Goal: Information Seeking & Learning: Learn about a topic

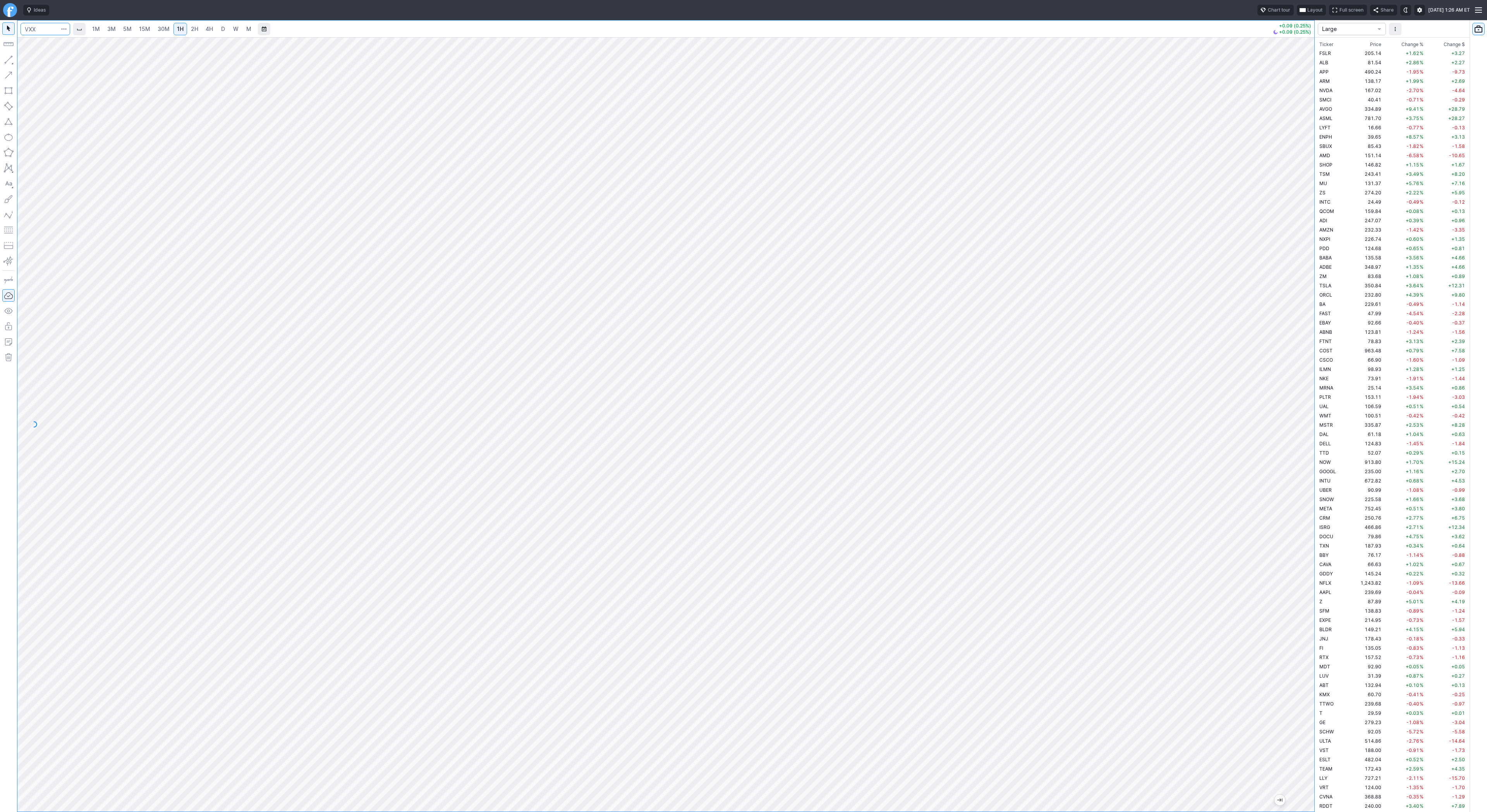
click at [46, 31] on input "Search" at bounding box center [46, 29] width 50 height 12
type input "tsla"
click at [222, 33] on link "D" at bounding box center [223, 29] width 12 height 12
click at [33, 59] on span "Line" at bounding box center [45, 61] width 31 height 8
click at [38, 58] on span "Line" at bounding box center [45, 61] width 31 height 8
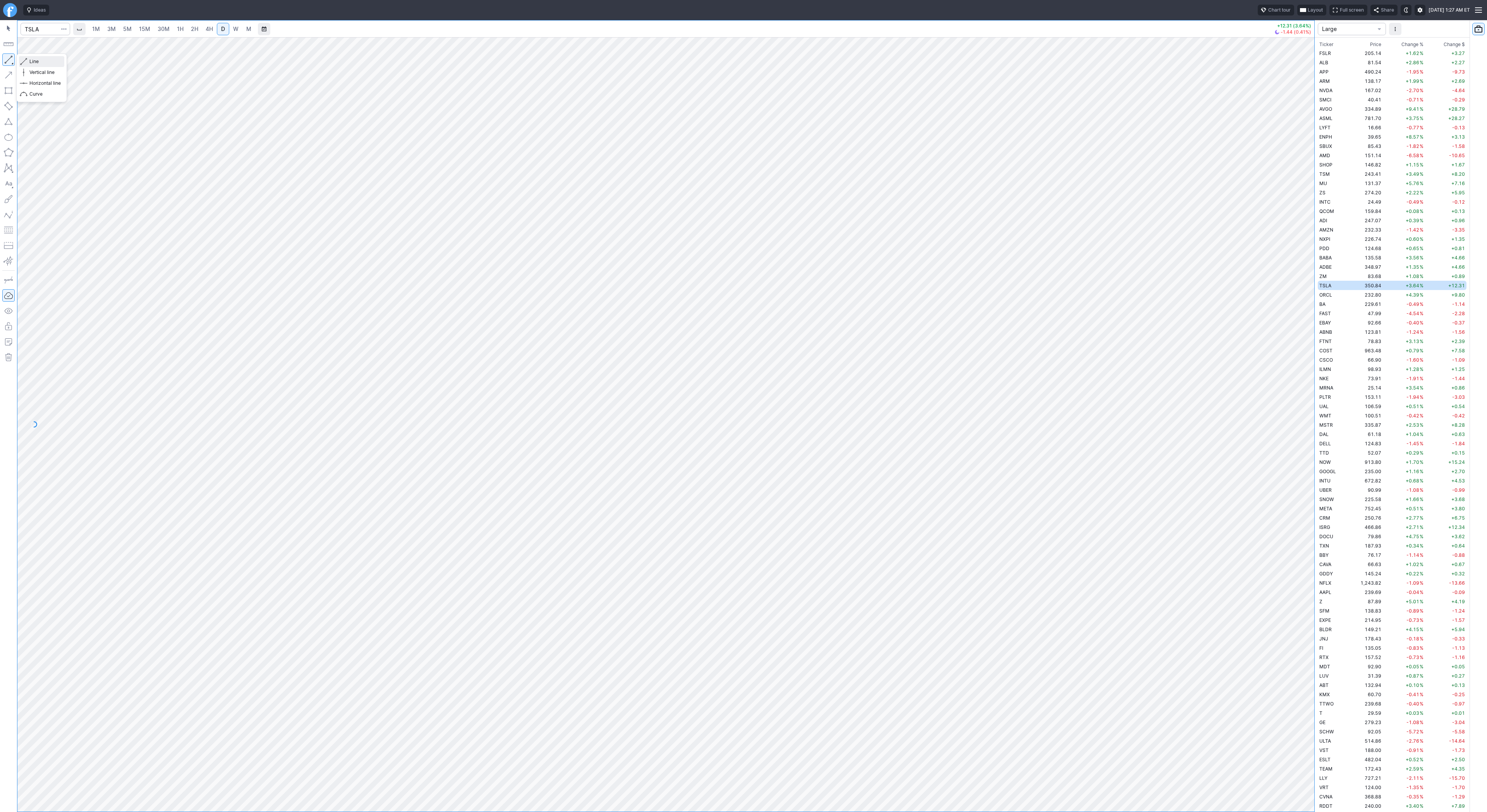
click at [43, 63] on span "Line" at bounding box center [45, 61] width 31 height 8
click at [33, 62] on span "Line" at bounding box center [45, 61] width 31 height 8
click at [38, 63] on span "Line" at bounding box center [45, 61] width 31 height 8
click at [32, 62] on span "Line" at bounding box center [45, 61] width 31 height 8
click at [1355, 304] on td "229.61" at bounding box center [1366, 304] width 34 height 9
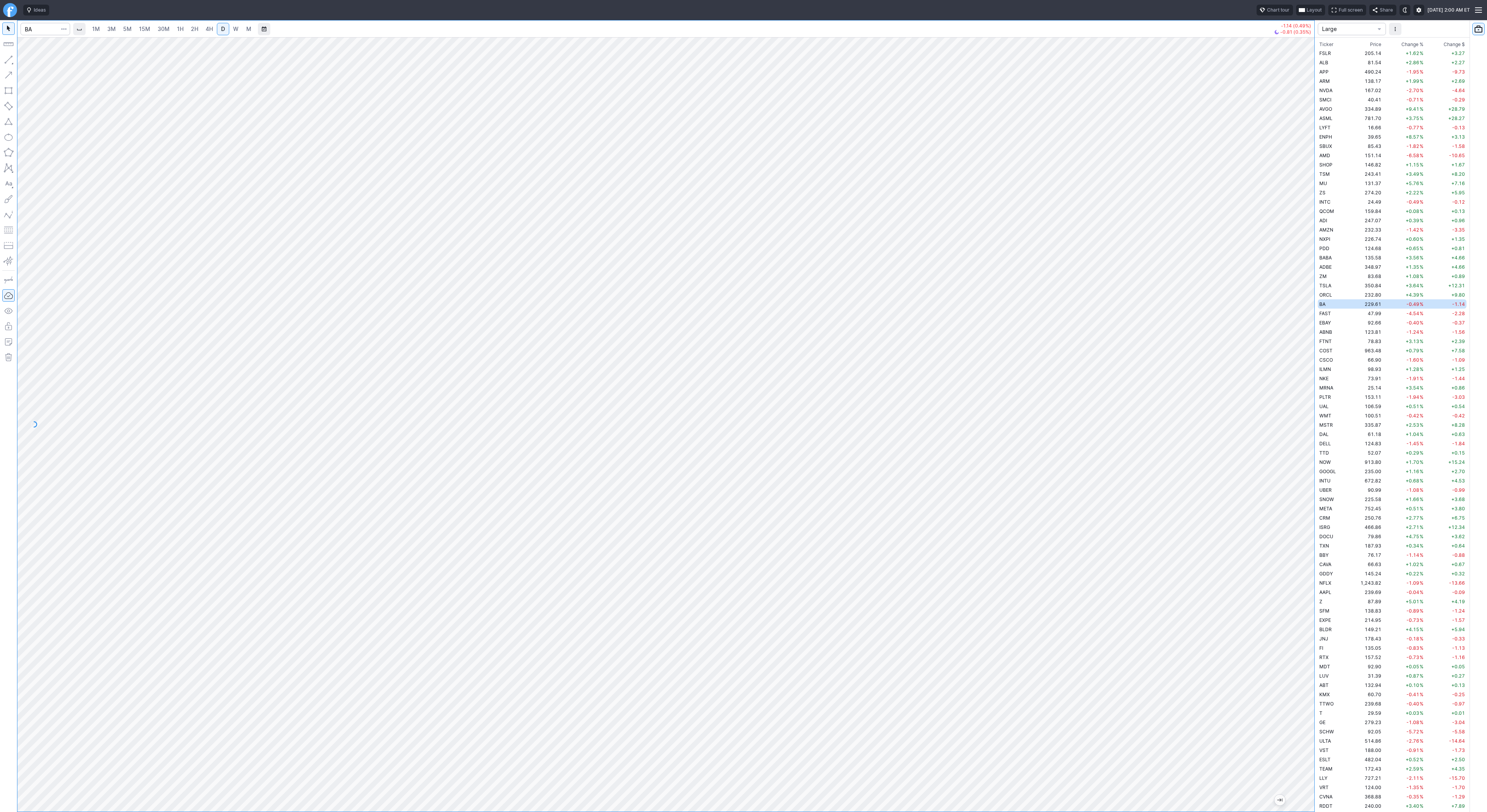
click at [1415, 44] on span "Change %" at bounding box center [1413, 44] width 22 height 8
click at [1362, 28] on span "Large" at bounding box center [1348, 29] width 52 height 8
click at [1347, 193] on span "TREND" at bounding box center [1352, 192] width 56 height 8
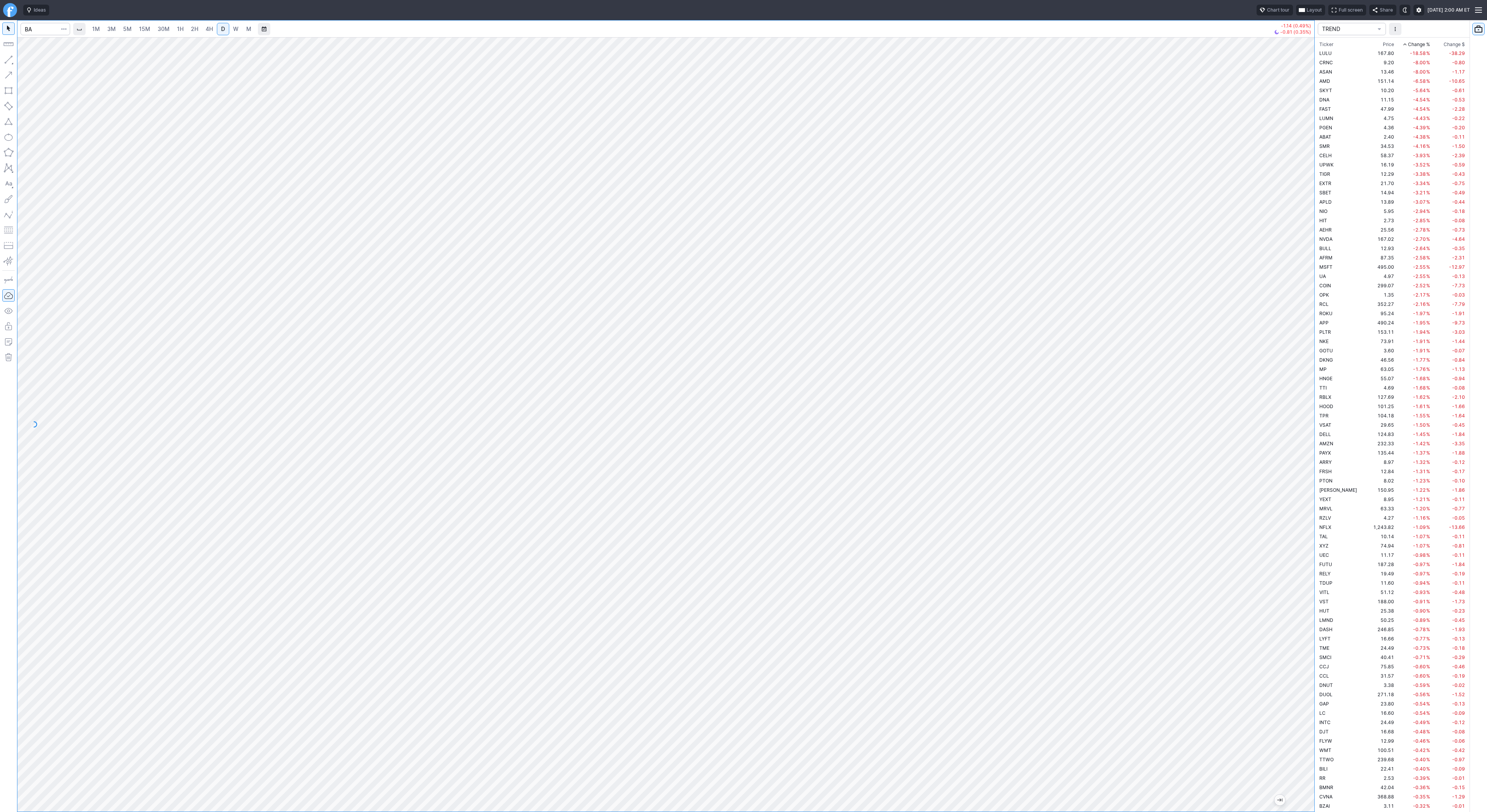
click at [1408, 44] on span "Change %" at bounding box center [1419, 44] width 22 height 8
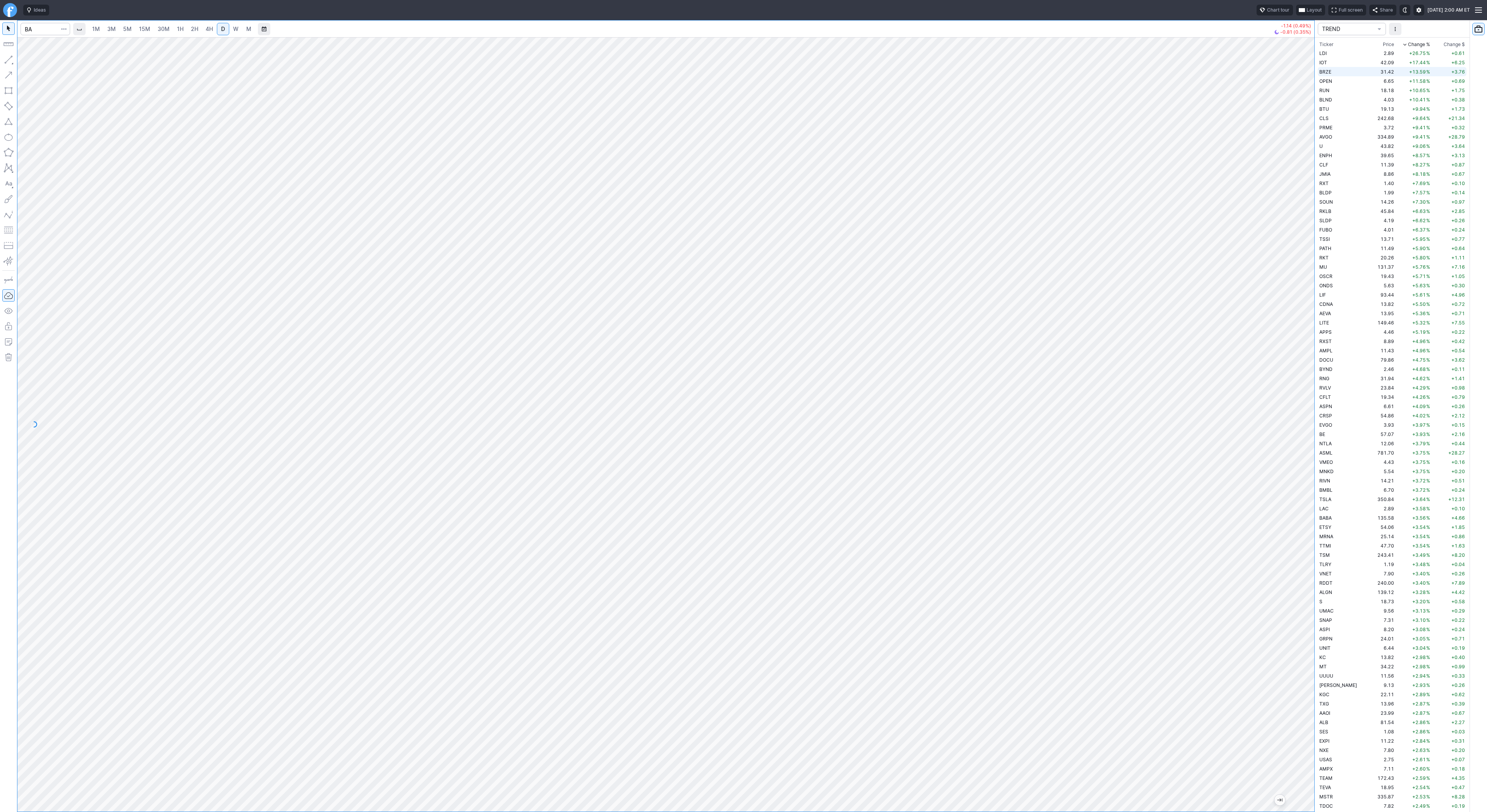
click at [1366, 71] on td "31.42" at bounding box center [1381, 72] width 29 height 9
click at [1366, 83] on td "6.65" at bounding box center [1381, 81] width 29 height 9
click at [1366, 89] on td "18.18" at bounding box center [1381, 90] width 29 height 9
click at [1288, 495] on div at bounding box center [666, 424] width 1297 height 774
click at [10, 58] on button "button" at bounding box center [8, 59] width 12 height 12
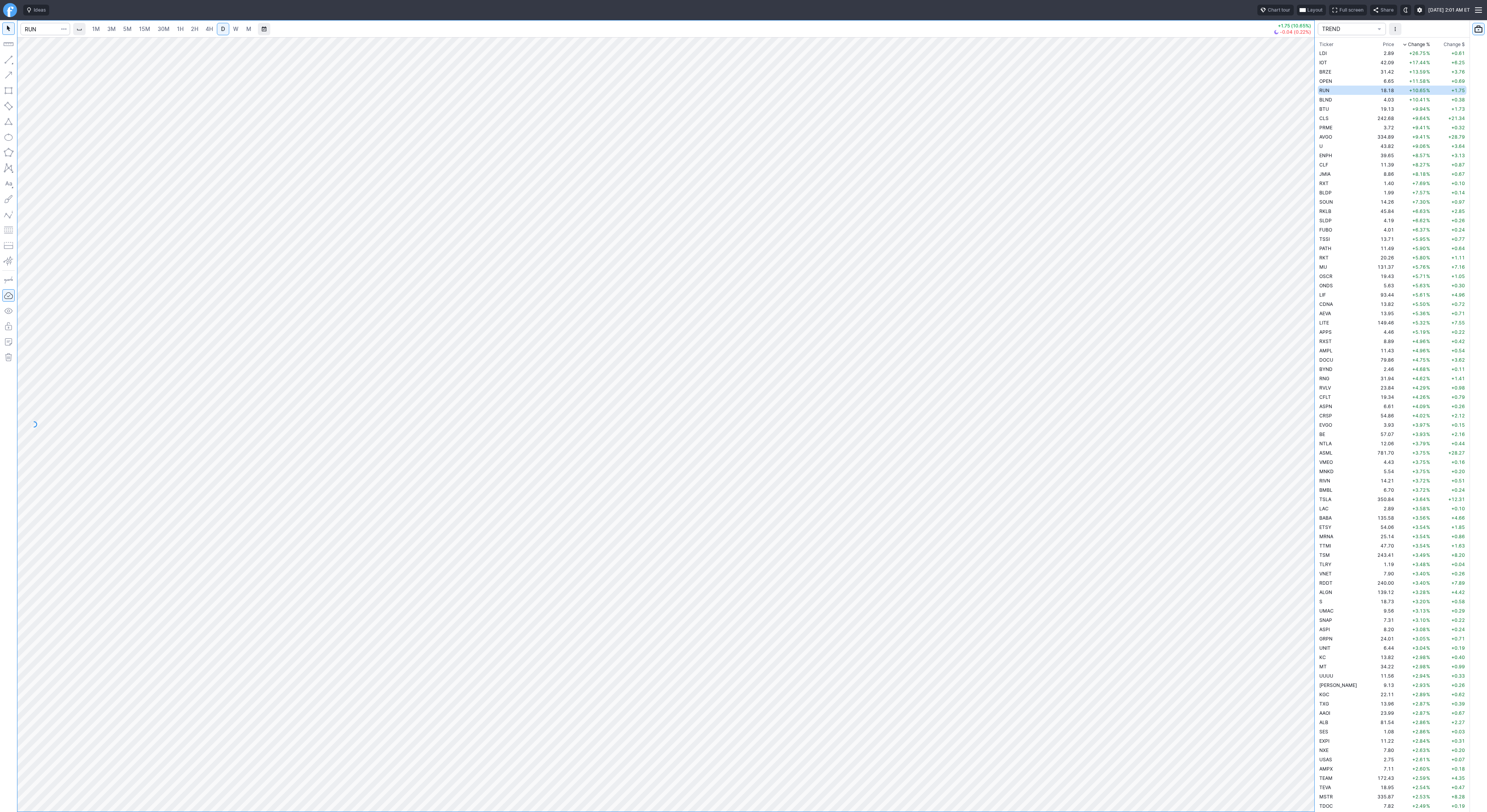
click at [9, 58] on button "button" at bounding box center [8, 59] width 12 height 12
click at [42, 64] on span "Line" at bounding box center [45, 61] width 31 height 8
click at [10, 59] on button "button" at bounding box center [8, 59] width 12 height 12
click at [8, 60] on button "button" at bounding box center [8, 59] width 12 height 12
click at [9, 59] on button "button" at bounding box center [8, 59] width 12 height 12
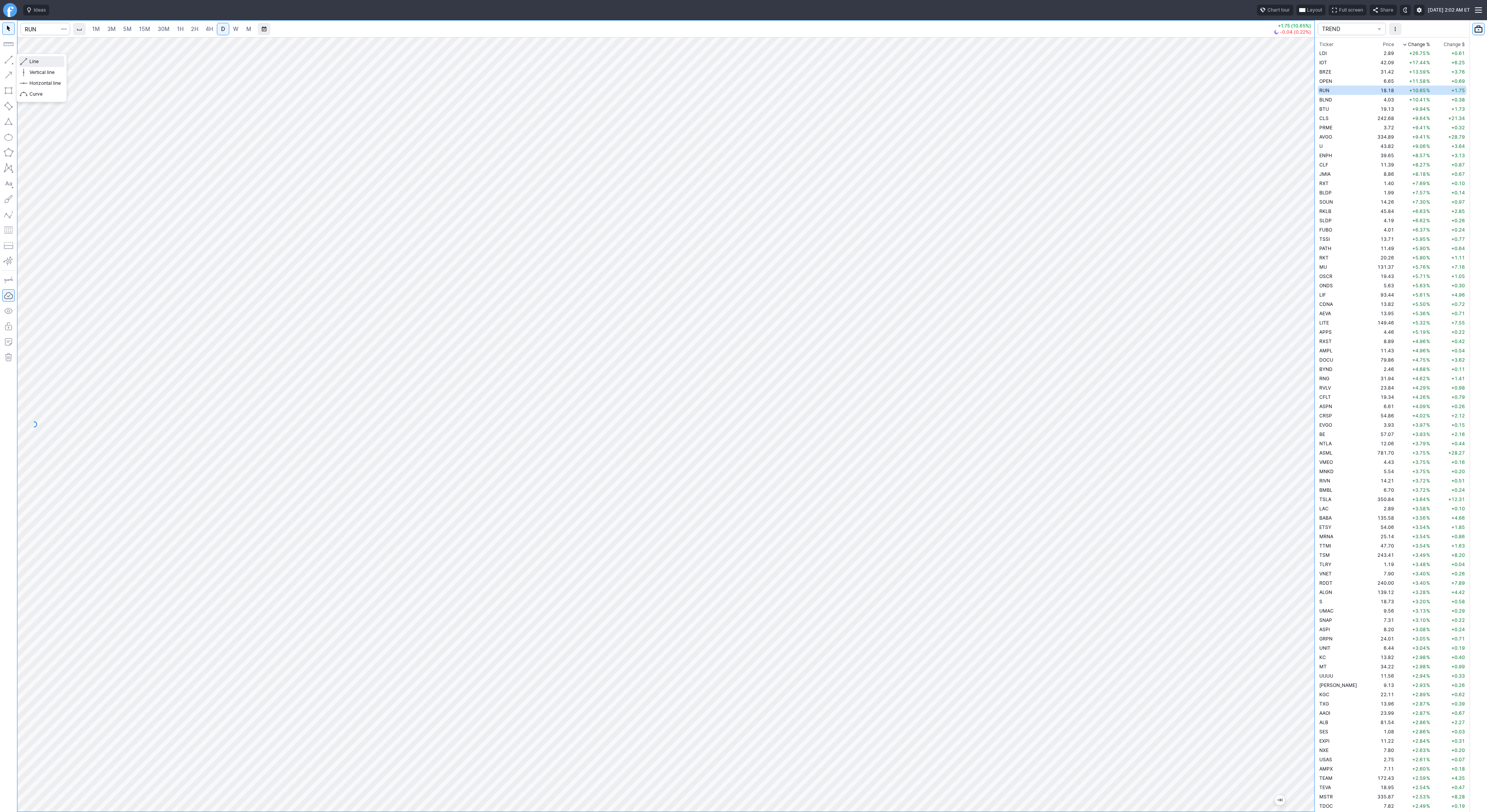
click at [37, 62] on span "Line" at bounding box center [45, 61] width 31 height 8
click at [13, 59] on button "button" at bounding box center [8, 59] width 12 height 12
click at [31, 59] on span "Line" at bounding box center [45, 61] width 31 height 8
